Goal: Task Accomplishment & Management: Manage account settings

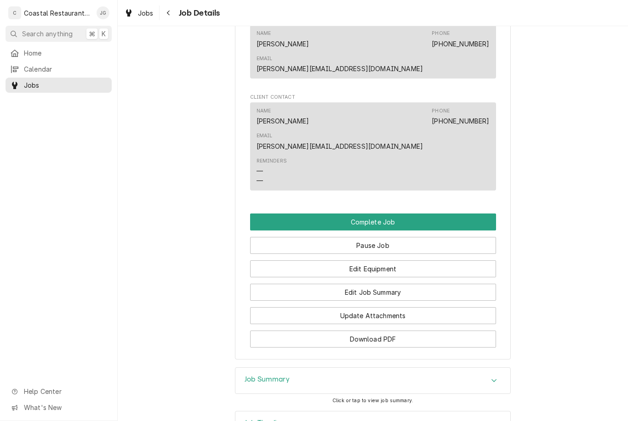
scroll to position [765, 0]
click at [395, 284] on button "Edit Job Summary" at bounding box center [373, 292] width 246 height 17
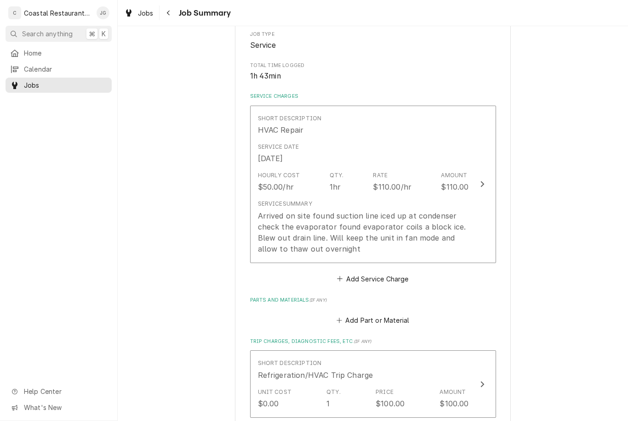
scroll to position [158, 0]
click at [377, 248] on div "Arrived on site found suction line iced up at condenser check the evaporator fo…" at bounding box center [363, 232] width 211 height 44
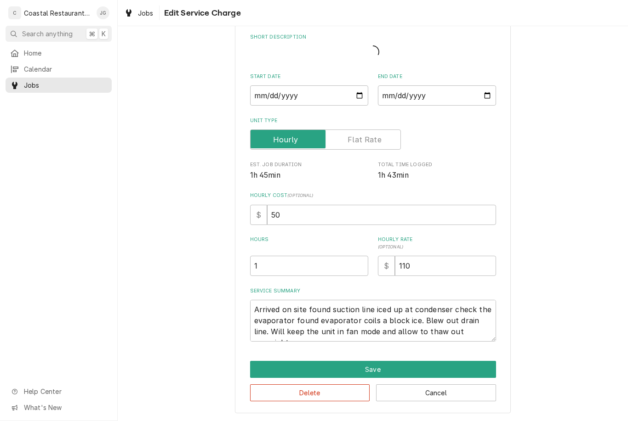
scroll to position [33, 0]
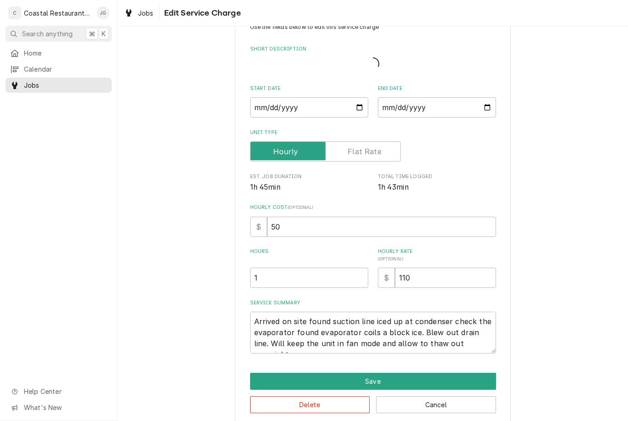
type textarea "x"
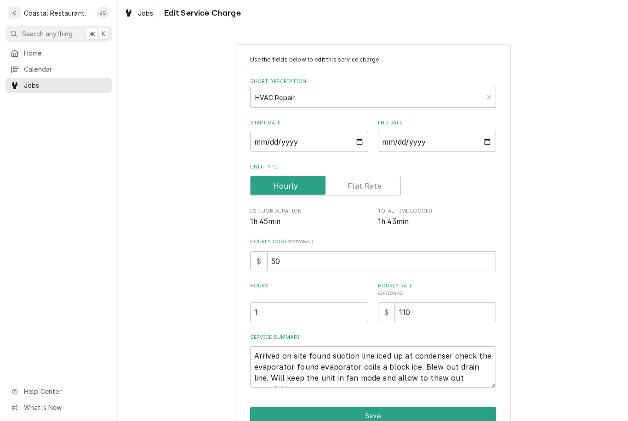
click at [298, 288] on label "Hours" at bounding box center [309, 290] width 118 height 15
click at [298, 302] on input "1" at bounding box center [309, 312] width 118 height 20
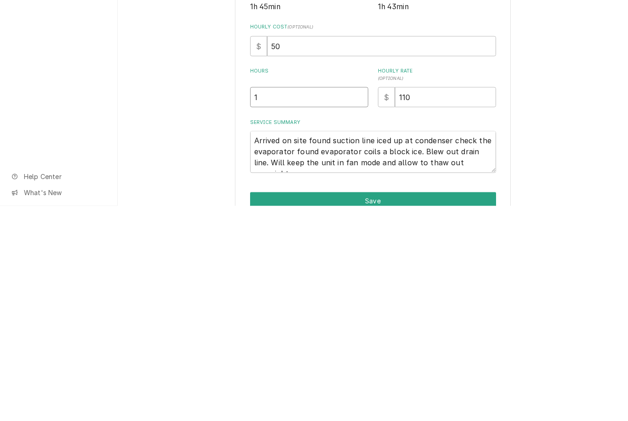
click at [296, 302] on input "1" at bounding box center [309, 312] width 118 height 20
type textarea "x"
type input "2"
type textarea "x"
type input "2"
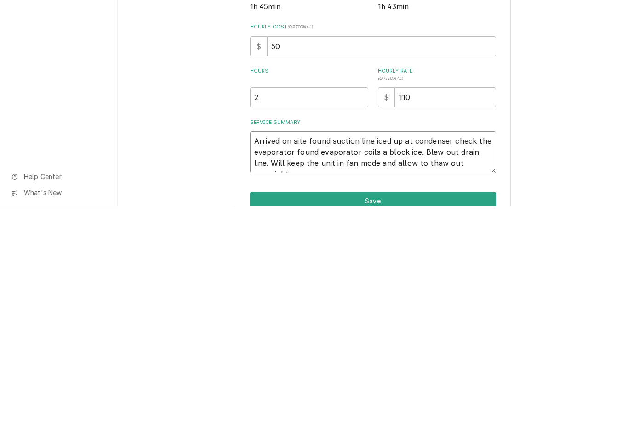
click at [472, 346] on textarea "Arrived on site found suction line iced up at condenser check the evaporator fo…" at bounding box center [373, 367] width 246 height 42
type textarea "x"
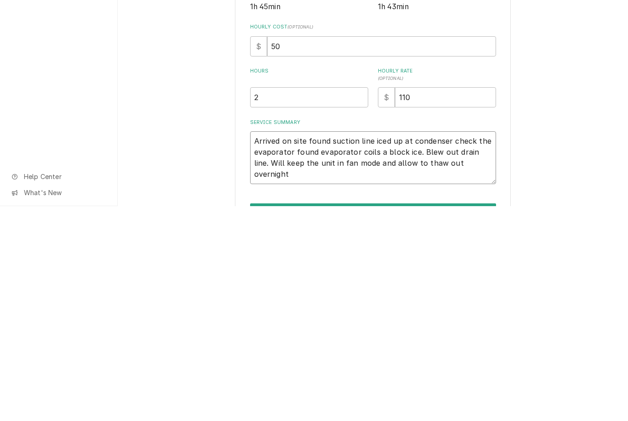
type textarea "Arrived on site found suction line iced up at condenser check the evaporator fo…"
type textarea "x"
type textarea "Arrived on site found suction line iced up at condenser check the evaporator fo…"
type textarea "x"
type textarea "Arrived on site found suction line iced up at condenser check the evaporator fo…"
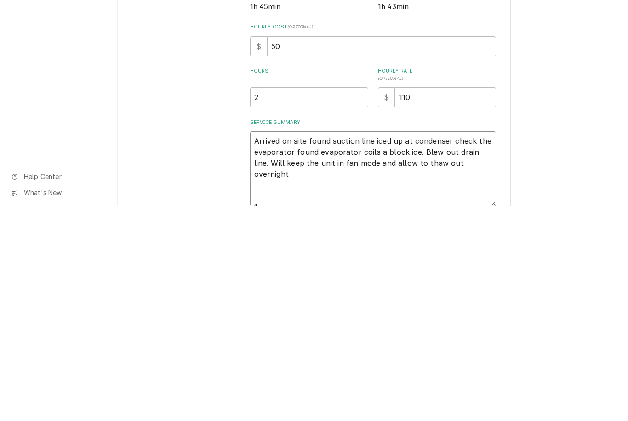
type textarea "x"
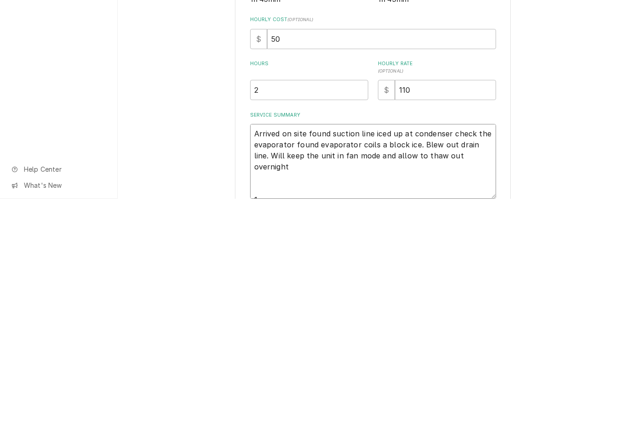
type textarea "Arrived on site found suction line iced up at condenser check the evaporator fo…"
type textarea "x"
type textarea "Arrived on site found suction line iced up at condenser check the evaporator fo…"
type textarea "x"
type textarea "Arrived on site found suction line iced up at condenser check the evaporator fo…"
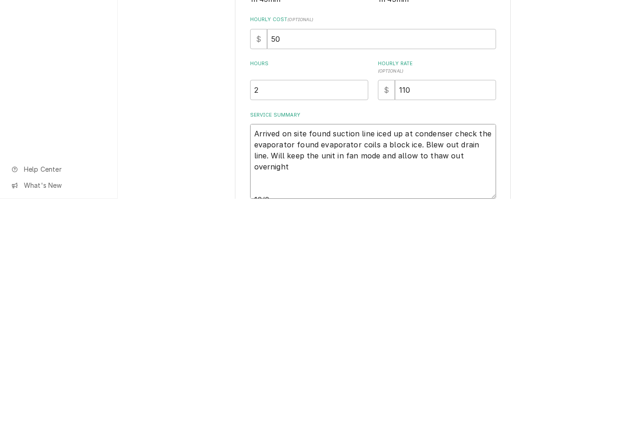
type textarea "x"
type textarea "Arrived on site found suction line iced up at condenser check the evaporator fo…"
type textarea "x"
type textarea "Arrived on site found suction line iced up at condenser check the evaporator fo…"
type textarea "x"
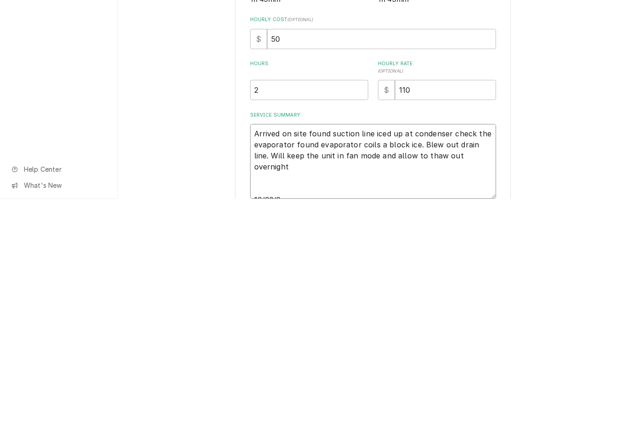
type textarea "Arrived on site found suction line iced up at condenser check the evaporator fo…"
type textarea "x"
type textarea "Arrived on site found suction line iced up at condenser check the evaporator fo…"
type textarea "x"
type textarea "Arrived on site found suction line iced up at condenser check the evaporator fo…"
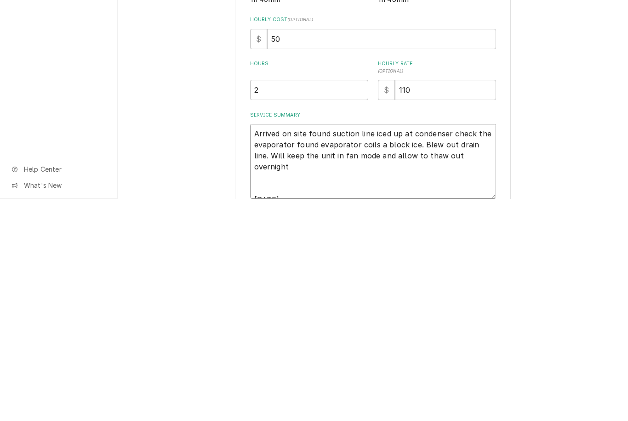
type textarea "x"
type textarea "Arrived on site found suction line iced up at condenser check the evaporator fo…"
type textarea "x"
type textarea "Arrived on site found suction line iced up at condenser check the evaporator fo…"
type textarea "x"
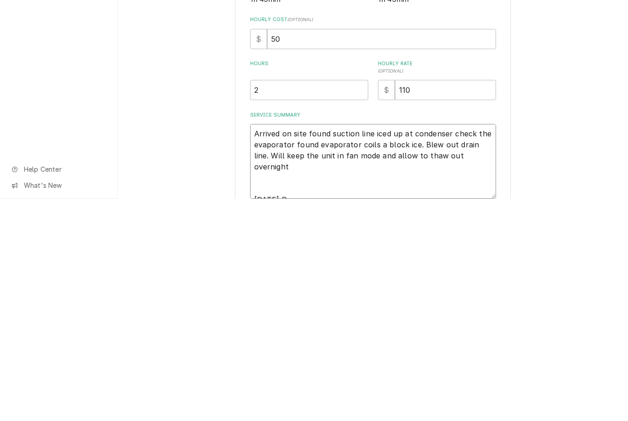
type textarea "Arrived on site found suction line iced up at condenser check the evaporator fo…"
type textarea "x"
type textarea "Arrived on site found suction line iced up at condenser check the evaporator fo…"
type textarea "x"
type textarea "Arrived on site found suction line iced up at condenser check the evaporator fo…"
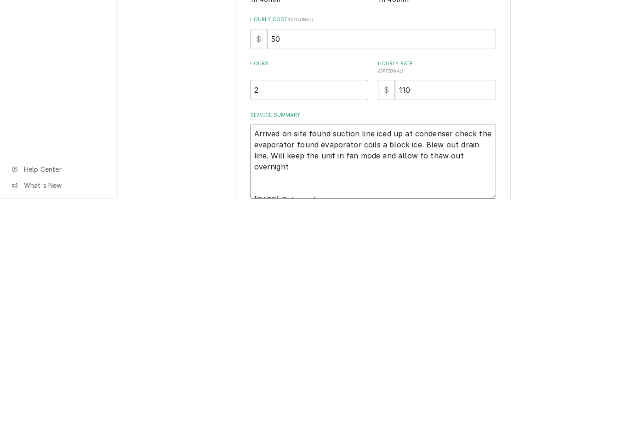
type textarea "x"
type textarea "Arrived on site found suction line iced up at condenser check the evaporator fo…"
type textarea "x"
type textarea "Arrived on site found suction line iced up at condenser check the evaporator fo…"
type textarea "x"
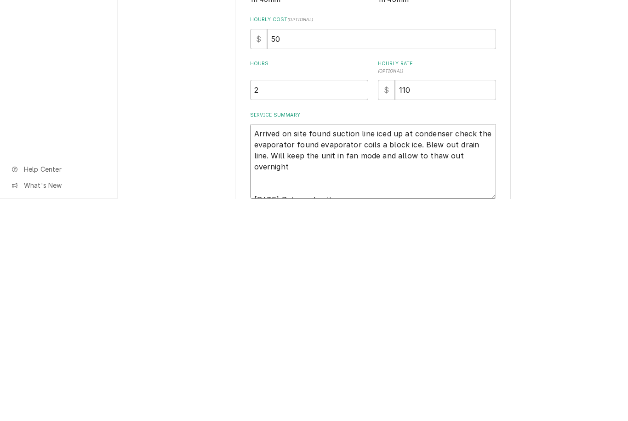
type textarea "Arrived on site found suction line iced up at condenser check the evaporator fo…"
type textarea "x"
type textarea "Arrived on site found suction line iced up at condenser check the evaporator fo…"
type textarea "x"
type textarea "Arrived on site found suction line iced up at condenser check the evaporator fo…"
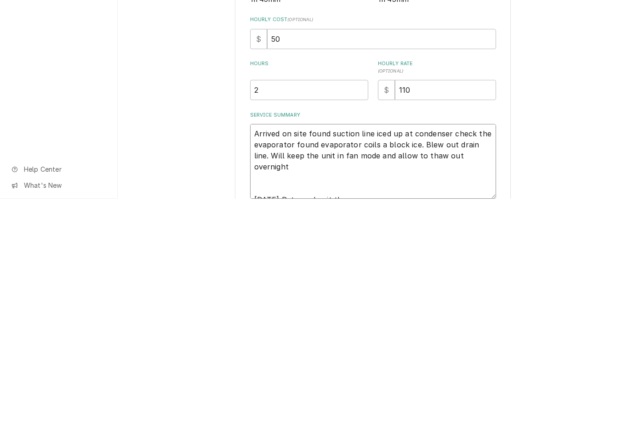
type textarea "x"
type textarea "Arrived on site found suction line iced up at condenser check the evaporator fo…"
type textarea "x"
type textarea "Arrived on site found suction line iced up at condenser check the evaporator fo…"
type textarea "x"
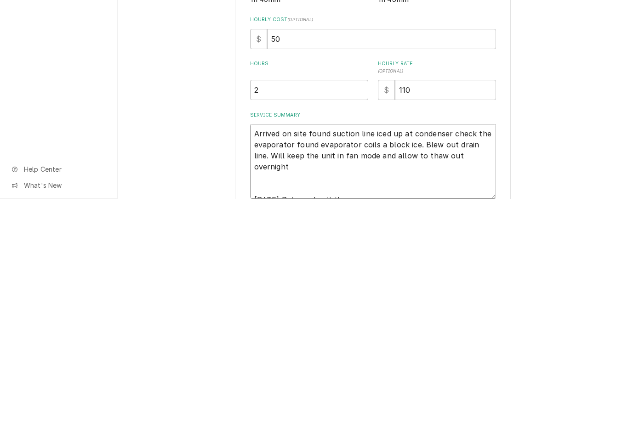
type textarea "Arrived on site found suction line iced up at condenser check the evaporator fo…"
type textarea "x"
type textarea "Arrived on site found suction line iced up at condenser check the evaporator fo…"
type textarea "x"
type textarea "Arrived on site found suction line iced up at condenser check the evaporator fo…"
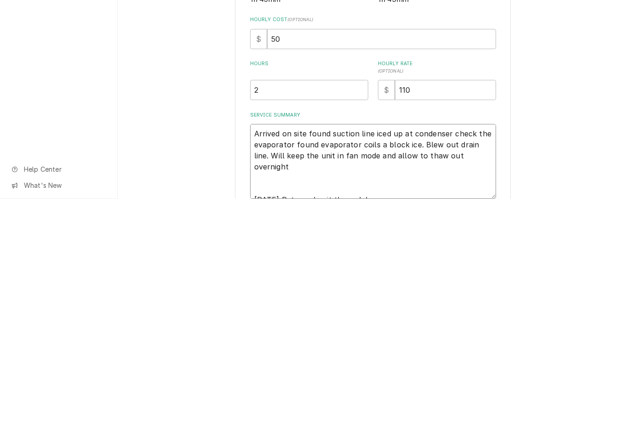
type textarea "x"
type textarea "Arrived on site found suction line iced up at condenser check the evaporator fo…"
type textarea "x"
type textarea "Arrived on site found suction line iced up at condenser check the evaporator fo…"
type textarea "x"
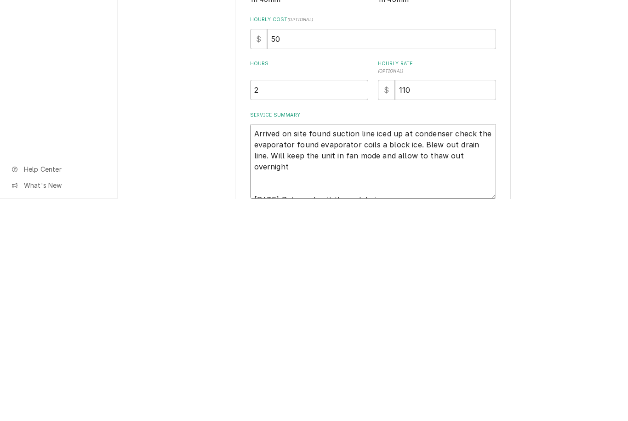
type textarea "Arrived on site found suction line iced up at condenser check the evaporator fo…"
type textarea "x"
type textarea "Arrived on site found suction line iced up at condenser check the evaporator fo…"
type textarea "x"
type textarea "Arrived on site found suction line iced up at condenser check the evaporator fo…"
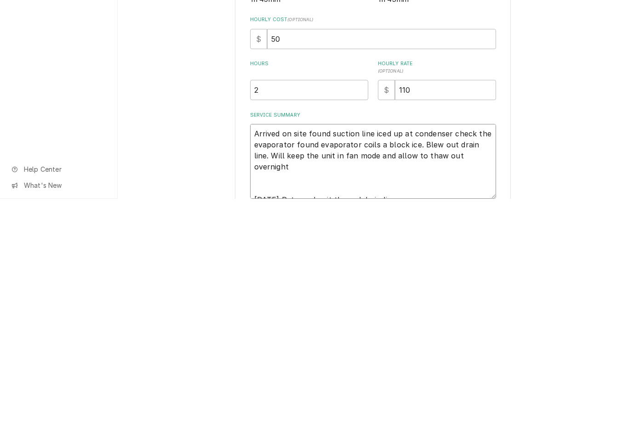
type textarea "x"
type textarea "Arrived on site found suction line iced up at condenser check the evaporator fo…"
type textarea "x"
type textarea "Arrived on site found suction line iced up at condenser check the evaporator fo…"
type textarea "x"
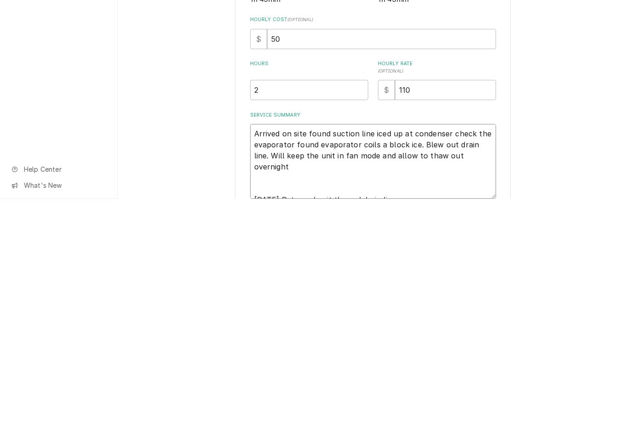
type textarea "Arrived on site found suction line iced up at condenser check the evaporator fo…"
type textarea "x"
type textarea "Arrived on site found suction line iced up at condenser check the evaporator fo…"
type textarea "x"
type textarea "Arrived on site found suction line iced up at condenser check the evaporator fo…"
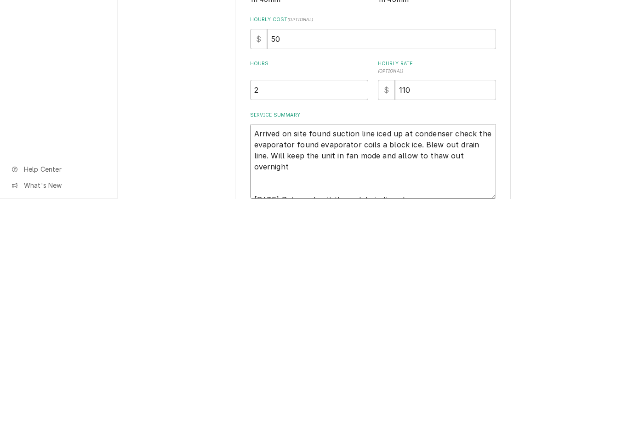
type textarea "x"
type textarea "Arrived on site found suction line iced up at condenser check the evaporator fo…"
type textarea "x"
type textarea "Arrived on site found suction line iced up at condenser check the evaporator fo…"
type textarea "x"
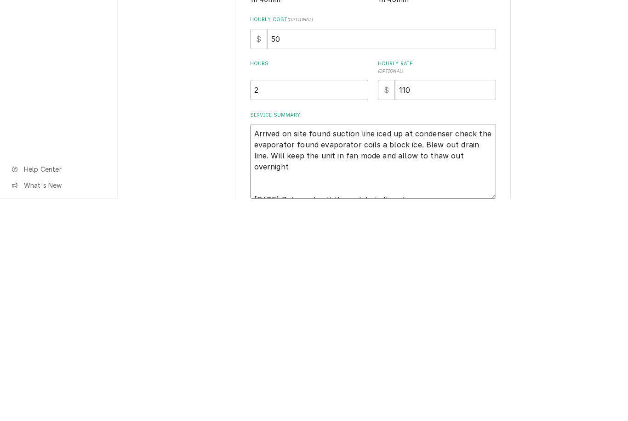
type textarea "Arrived on site found suction line iced up at condenser check the evaporator fo…"
type textarea "x"
type textarea "Arrived on site found suction line iced up at condenser check the evaporator fo…"
type textarea "x"
type textarea "Arrived on site found suction line iced up at condenser check the evaporator fo…"
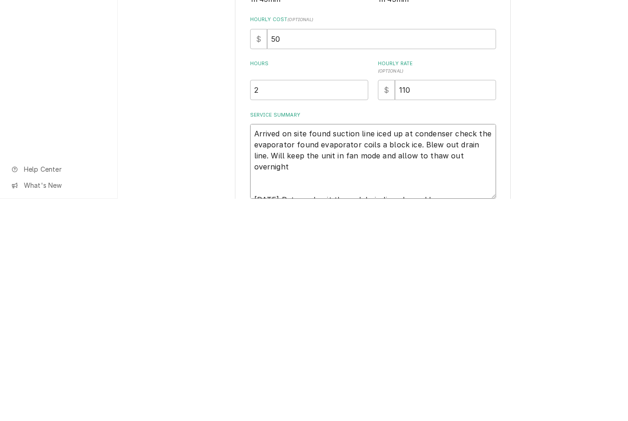
type textarea "x"
type textarea "Arrived on site found suction line iced up at condenser check the evaporator fo…"
type textarea "x"
type textarea "Arrived on site found suction line iced up at condenser check the evaporator fo…"
type textarea "x"
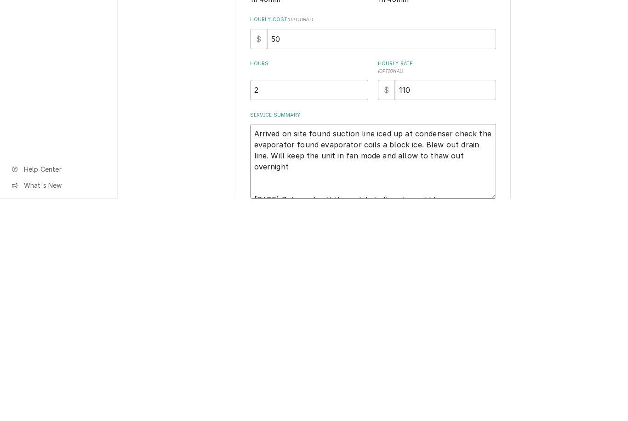
type textarea "Arrived on site found suction line iced up at condenser check the evaporator fo…"
type textarea "x"
type textarea "Arrived on site found suction line iced up at condenser check the evaporator fo…"
type textarea "x"
type textarea "Arrived on site found suction line iced up at condenser check the evaporator fo…"
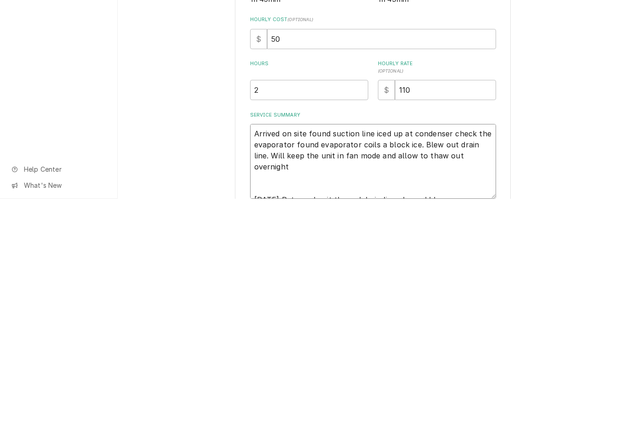
type textarea "x"
type textarea "Arrived on site found suction line iced up at condenser check the evaporator fo…"
type textarea "x"
type textarea "Arrived on site found suction line iced up at condenser check the evaporator fo…"
type textarea "x"
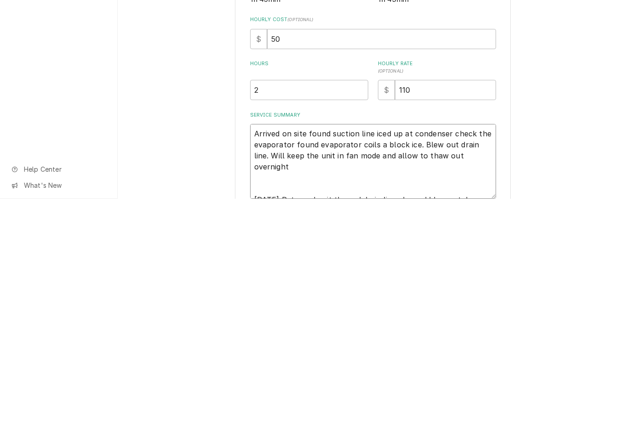
type textarea "Arrived on site found suction line iced up at condenser check the evaporator fo…"
type textarea "x"
type textarea "Arrived on site found suction line iced up at condenser check the evaporator fo…"
type textarea "x"
type textarea "Arrived on site found suction line iced up at condenser check the evaporator fo…"
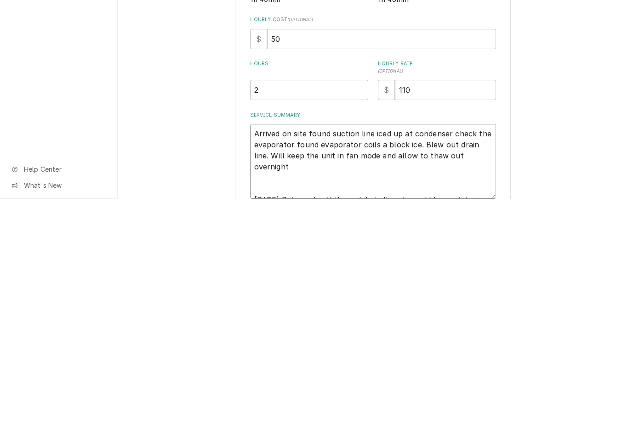
type textarea "x"
type textarea "Arrived on site found suction line iced up at condenser check the evaporator fo…"
type textarea "x"
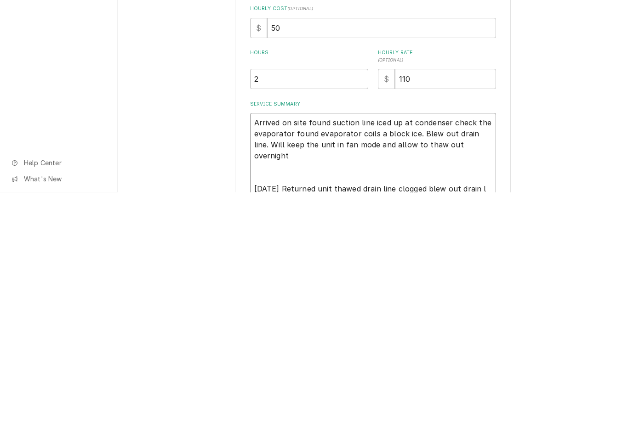
type textarea "Arrived on site found suction line iced up at condenser check the evaporator fo…"
type textarea "x"
type textarea "Arrived on site found suction line iced up at condenser check the evaporator fo…"
type textarea "x"
type textarea "Arrived on site found suction line iced up at condenser check the evaporator fo…"
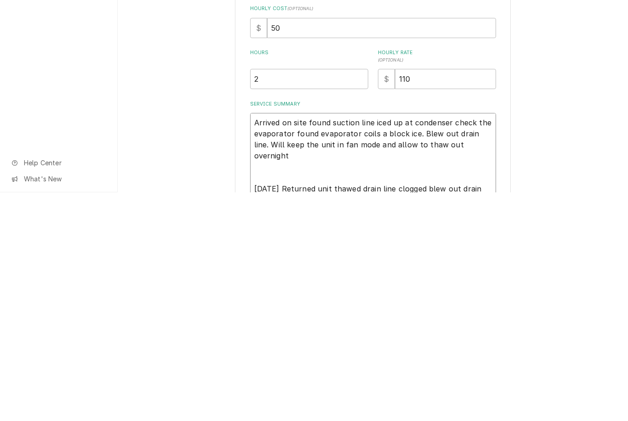
type textarea "x"
type textarea "Arrived on site found suction line iced up at condenser check the evaporator fo…"
type textarea "x"
type textarea "Arrived on site found suction line iced up at condenser check the evaporator fo…"
type textarea "x"
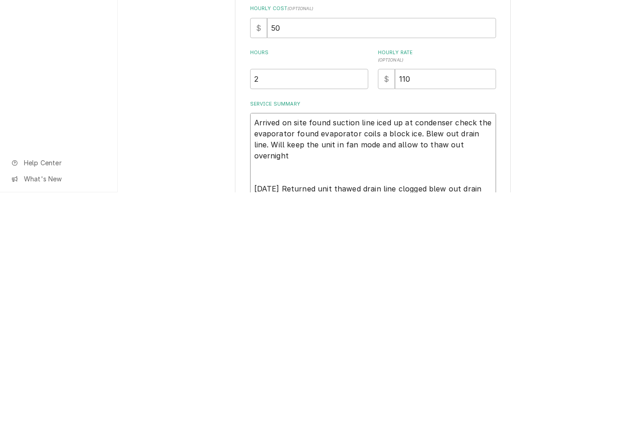
type textarea "Arrived on site found suction line iced up at condenser check the evaporator fo…"
type textarea "x"
type textarea "Arrived on site found suction line iced up at condenser check the evaporator fo…"
type textarea "x"
type textarea "Arrived on site found suction line iced up at condenser check the evaporator fo…"
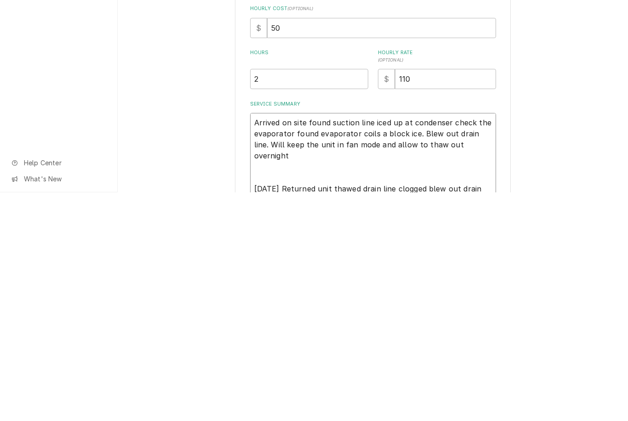
type textarea "x"
type textarea "Arrived on site found suction line iced up at condenser check the evaporator fo…"
type textarea "x"
type textarea "Arrived on site found suction line iced up at condenser check the evaporator fo…"
type textarea "x"
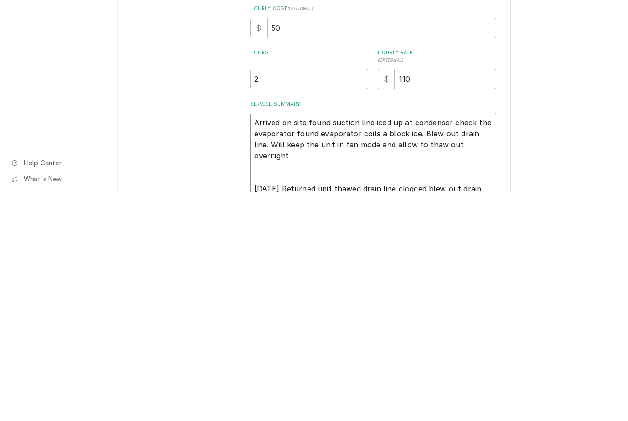
type textarea "Arrived on site found suction line iced up at condenser check the evaporator fo…"
type textarea "x"
type textarea "Arrived on site found suction line iced up at condenser check the evaporator fo…"
type textarea "x"
type textarea "Arrived on site found suction line iced up at condenser check the evaporator fo…"
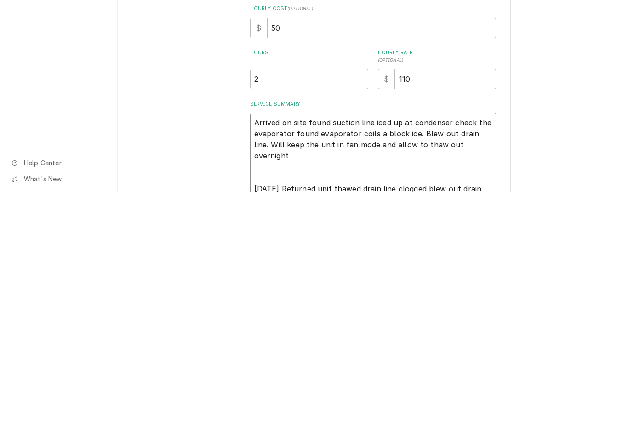
type textarea "x"
type textarea "Arrived on site found suction line iced up at condenser check the evaporator fo…"
type textarea "x"
type textarea "Arrived on site found suction line iced up at condenser check the evaporator fo…"
type textarea "x"
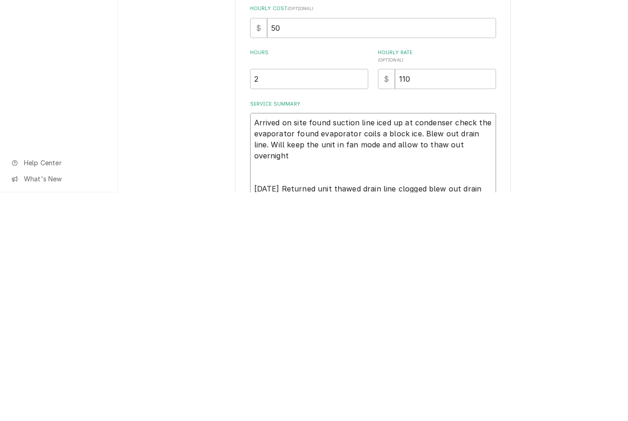
type textarea "Arrived on site found suction line iced up at condenser check the evaporator fo…"
type textarea "x"
type textarea "Arrived on site found suction line iced up at condenser check the evaporator fo…"
type textarea "x"
type textarea "Arrived on site found suction line iced up at condenser check the evaporator fo…"
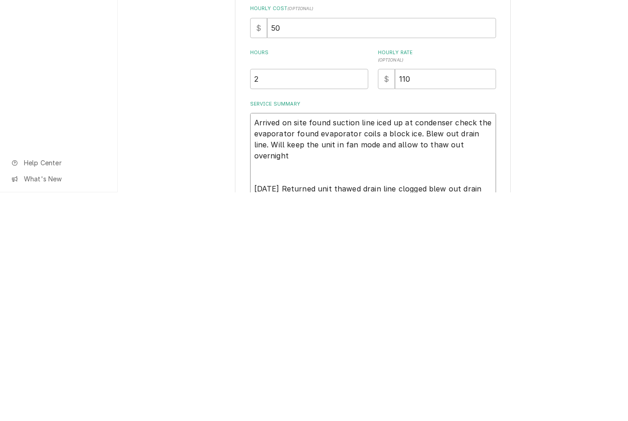
type textarea "x"
type textarea "Arrived on site found suction line iced up at condenser check the evaporator fo…"
type textarea "x"
type textarea "Arrived on site found suction line iced up at condenser check the evaporator fo…"
type textarea "x"
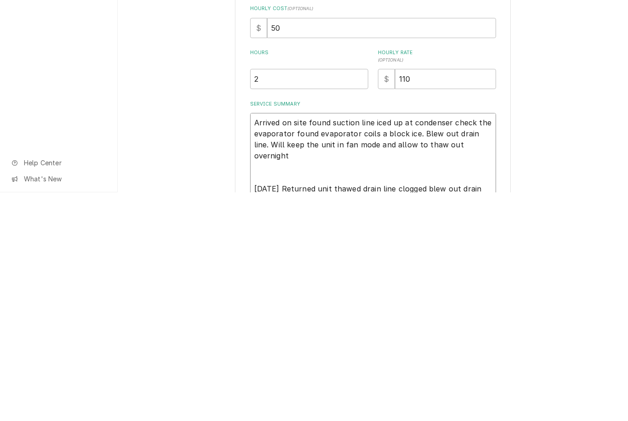
type textarea "Arrived on site found suction line iced up at condenser check the evaporator fo…"
type textarea "x"
type textarea "Arrived on site found suction line iced up at condenser check the evaporator fo…"
type textarea "x"
type textarea "Arrived on site found suction line iced up at condenser check the evaporator fo…"
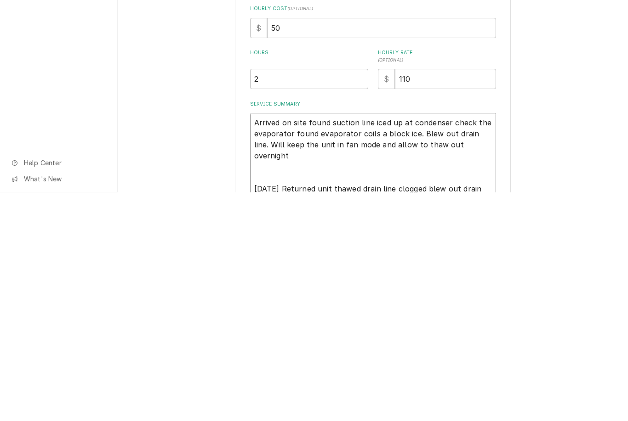
type textarea "x"
type textarea "Arrived on site found suction line iced up at condenser check the evaporator fo…"
type textarea "x"
type textarea "Arrived on site found suction line iced up at condenser check the evaporator fo…"
type textarea "x"
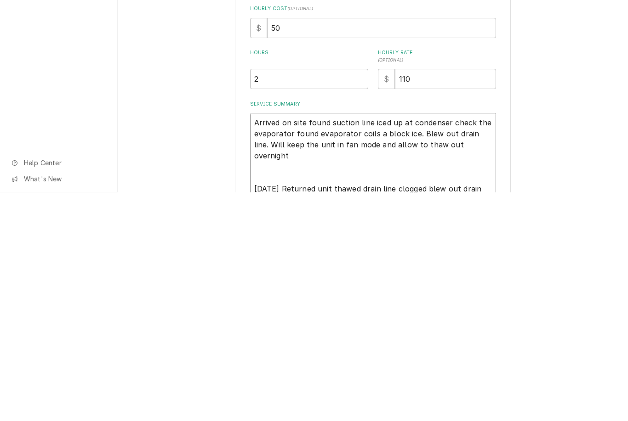
type textarea "Arrived on site found suction line iced up at condenser check the evaporator fo…"
type textarea "x"
type textarea "Arrived on site found suction line iced up at condenser check the evaporator fo…"
type textarea "x"
type textarea "Arrived on site found suction line iced up at condenser check the evaporator fo…"
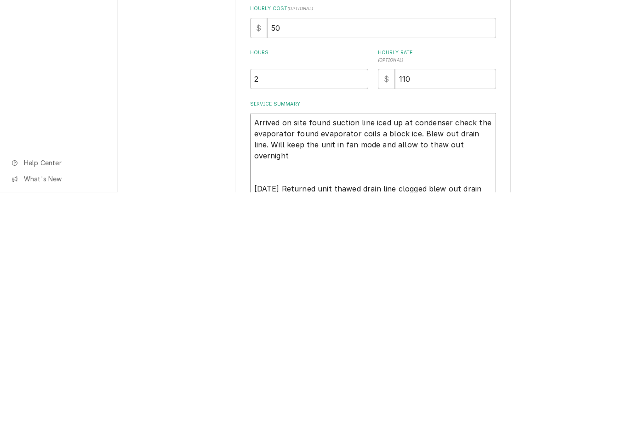
type textarea "x"
type textarea "Arrived on site found suction line iced up at condenser check the evaporator fo…"
type textarea "x"
type textarea "Arrived on site found suction line iced up at condenser check the evaporator fo…"
type textarea "x"
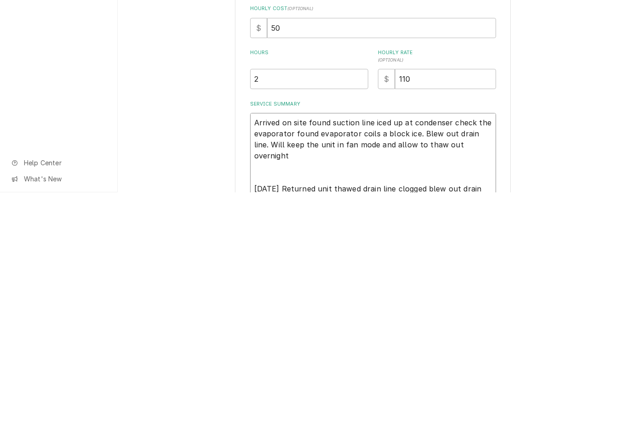
type textarea "Arrived on site found suction line iced up at condenser check the evaporator fo…"
type textarea "x"
type textarea "Arrived on site found suction line iced up at condenser check the evaporator fo…"
type textarea "x"
type textarea "Arrived on site found suction line iced up at condenser check the evaporator fo…"
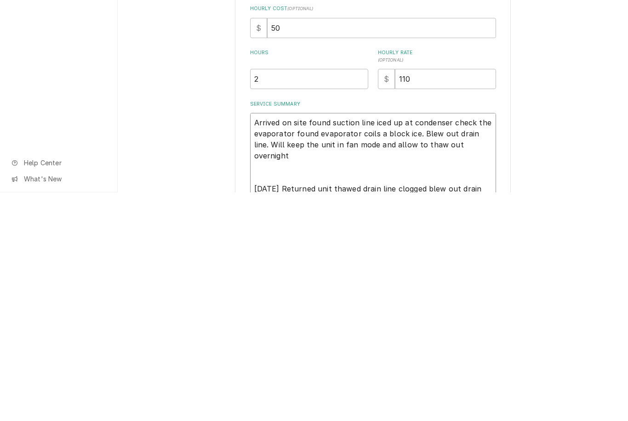
type textarea "x"
type textarea "Arrived on site found suction line iced up at condenser check the evaporator fo…"
type textarea "x"
type textarea "Arrived on site found suction line iced up at condenser check the evaporator fo…"
type textarea "x"
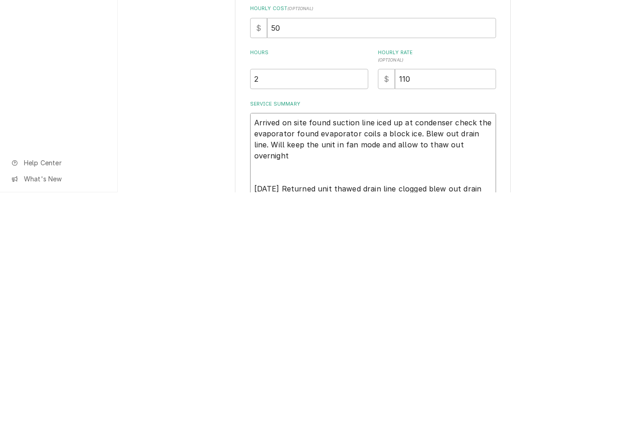
type textarea "Arrived on site found suction line iced up at condenser check the evaporator fo…"
type textarea "x"
type textarea "Arrived on site found suction line iced up at condenser check the evaporator fo…"
type textarea "x"
type textarea "Arrived on site found suction line iced up at condenser check the evaporator fo…"
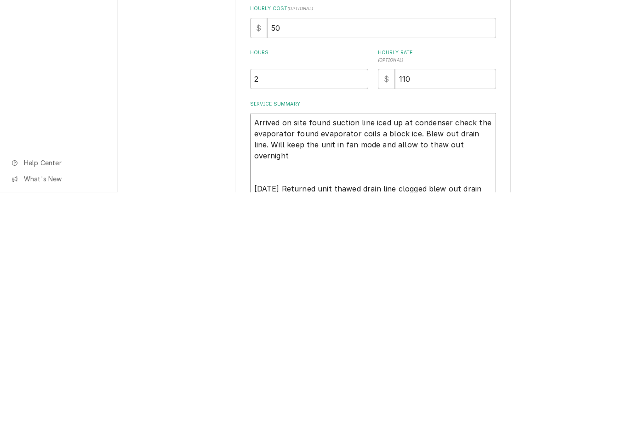
type textarea "x"
type textarea "Arrived on site found suction line iced up at condenser check the evaporator fo…"
type textarea "x"
type textarea "Arrived on site found suction line iced up at condenser check the evaporator fo…"
type textarea "x"
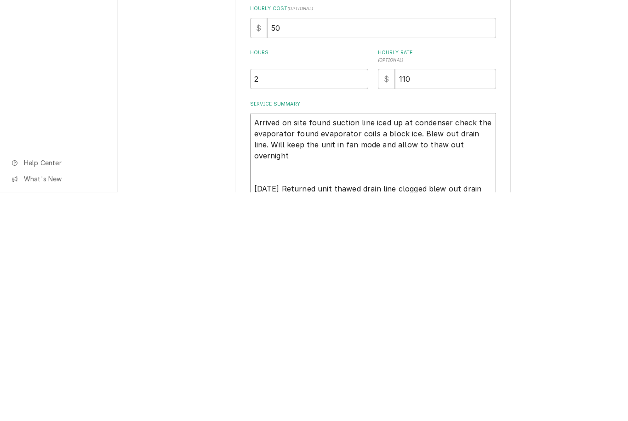
type textarea "Arrived on site found suction line iced up at condenser check the evaporator fo…"
type textarea "x"
type textarea "Arrived on site found suction line iced up at condenser check the evaporator fo…"
type textarea "x"
type textarea "Arrived on site found suction line iced up at condenser check the evaporator fo…"
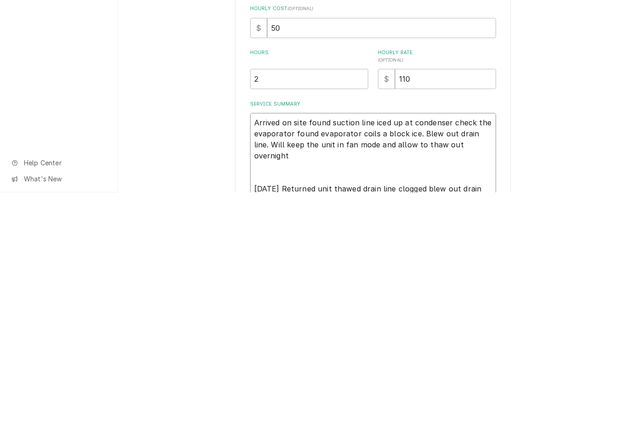
type textarea "x"
type textarea "Arrived on site found suction line iced up at condenser check the evaporator fo…"
type textarea "x"
type textarea "Arrived on site found suction line iced up at condenser check the evaporator fo…"
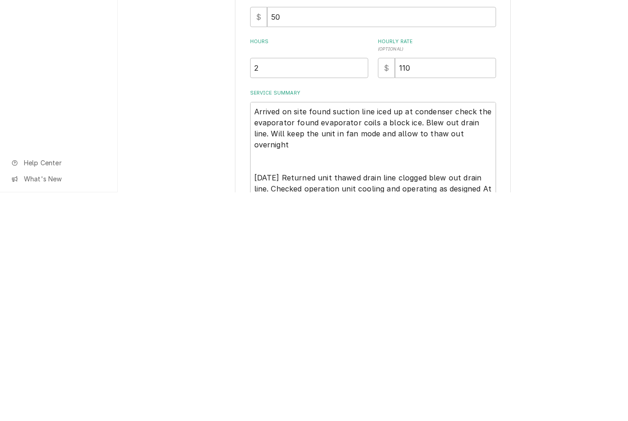
click at [583, 143] on div "Use the fields below to edit this service charge Short Description HVAC Repair …" at bounding box center [373, 263] width 510 height 487
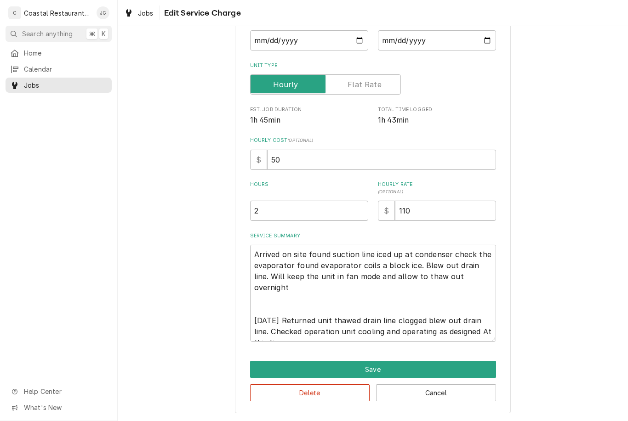
scroll to position [101, 0]
click at [393, 368] on button "Save" at bounding box center [373, 370] width 246 height 17
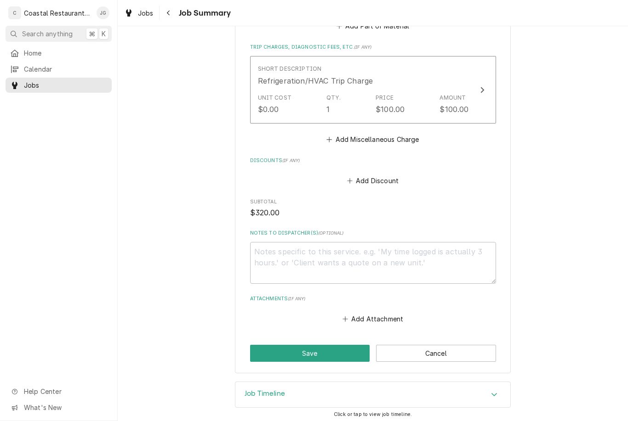
scroll to position [505, 0]
click at [325, 348] on button "Save" at bounding box center [310, 354] width 120 height 17
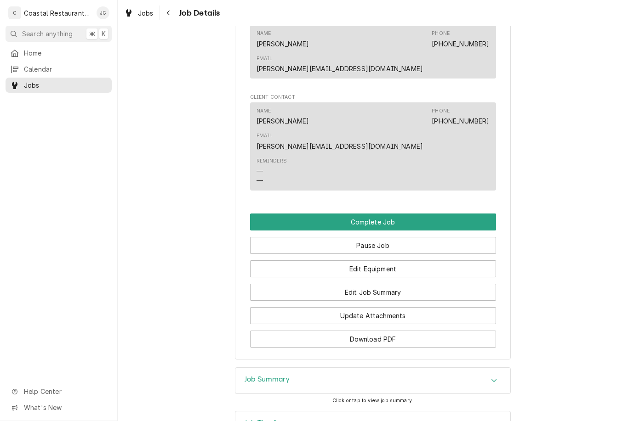
scroll to position [775, 0]
click at [439, 214] on button "Complete Job" at bounding box center [373, 222] width 246 height 17
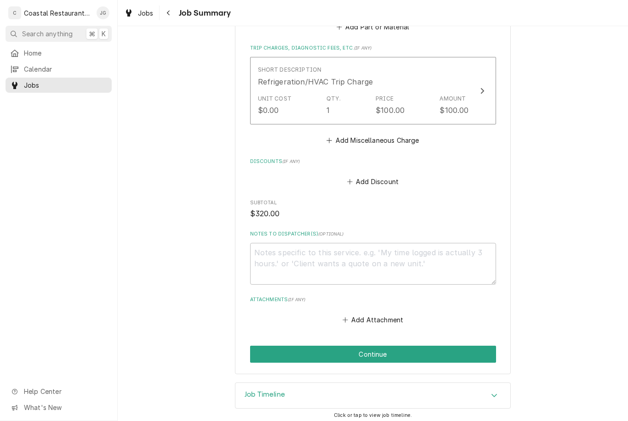
scroll to position [505, 0]
click at [407, 355] on button "Continue" at bounding box center [373, 354] width 246 height 17
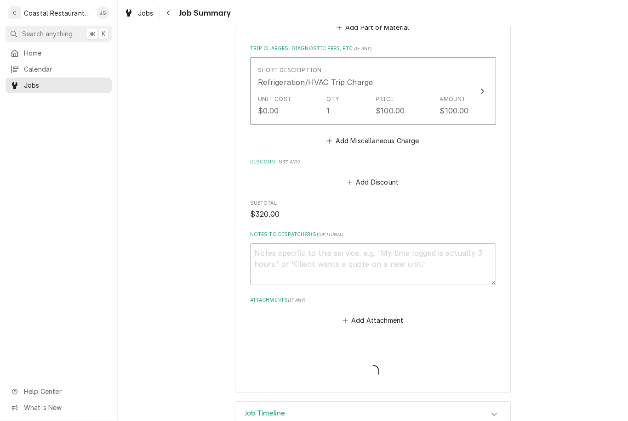
type textarea "x"
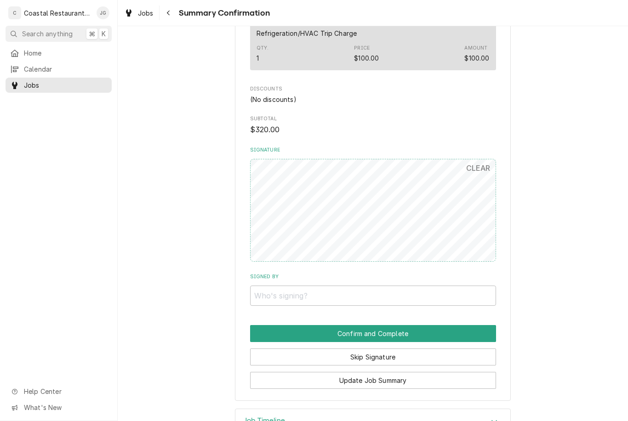
scroll to position [466, 0]
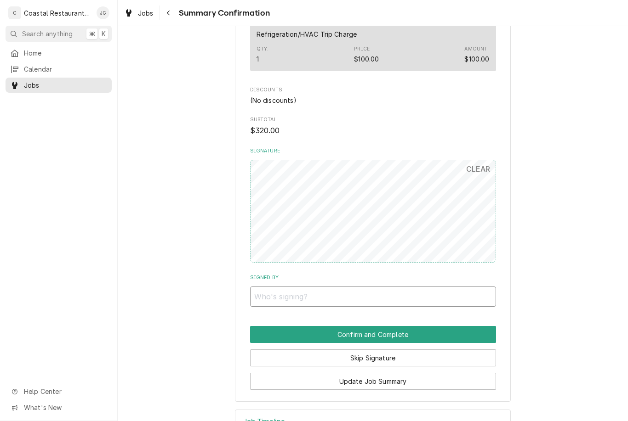
click at [327, 287] on input "Signed By" at bounding box center [373, 297] width 246 height 20
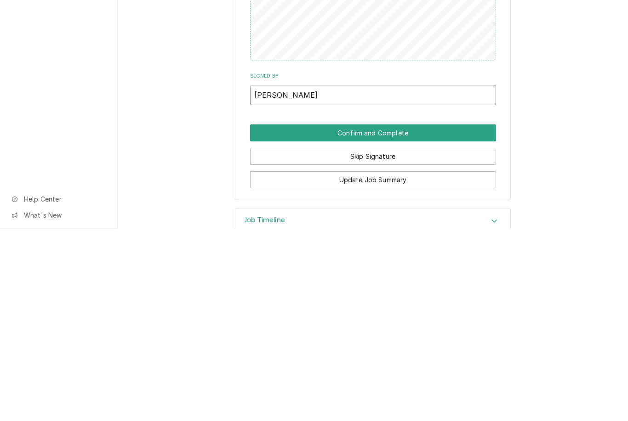
scroll to position [476, 0]
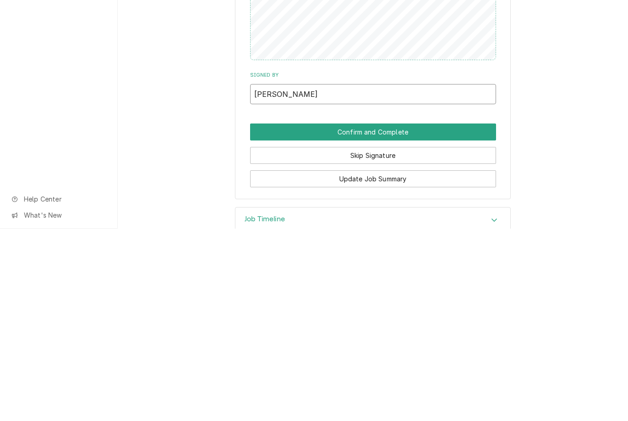
type input "Austin Gerlinski"
click at [448, 316] on button "Confirm and Complete" at bounding box center [373, 324] width 246 height 17
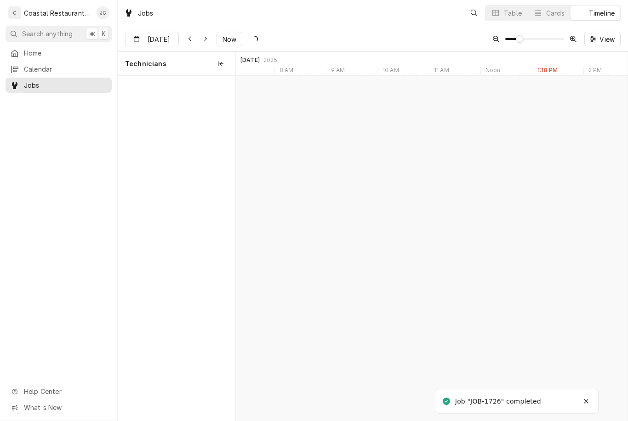
scroll to position [0, 7758]
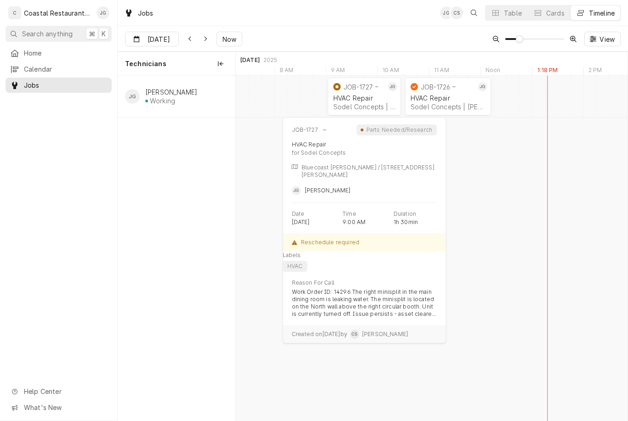
click at [355, 97] on div "HVAC Repair" at bounding box center [364, 98] width 62 height 8
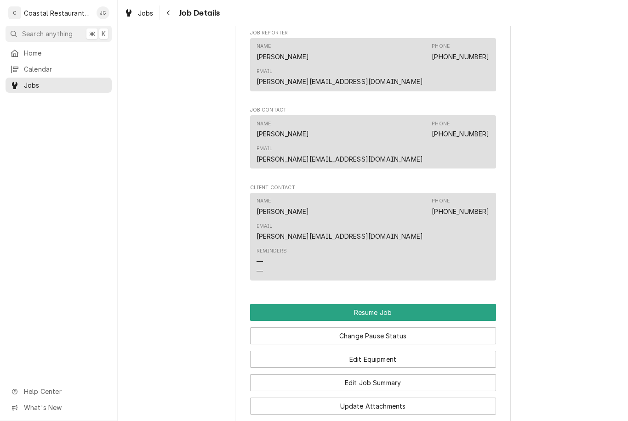
scroll to position [773, 0]
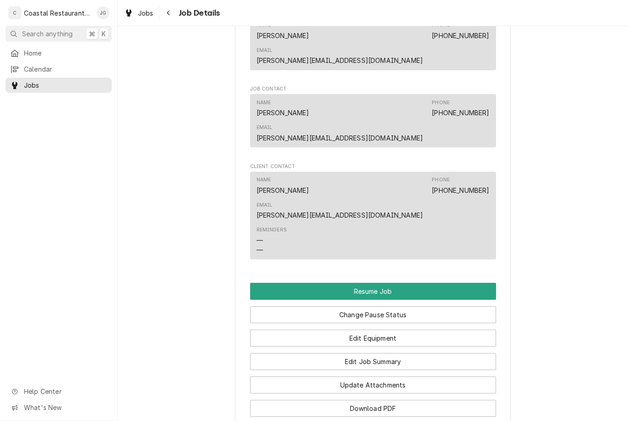
click at [397, 283] on button "Resume Job" at bounding box center [373, 291] width 246 height 17
